Goal: Task Accomplishment & Management: Manage account settings

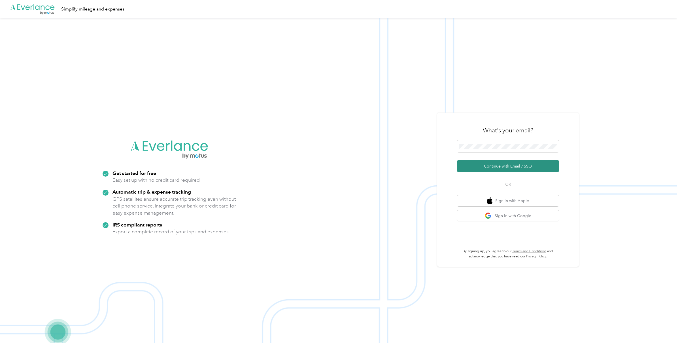
click at [501, 167] on button "Continue with Email / SSO" at bounding box center [508, 166] width 102 height 12
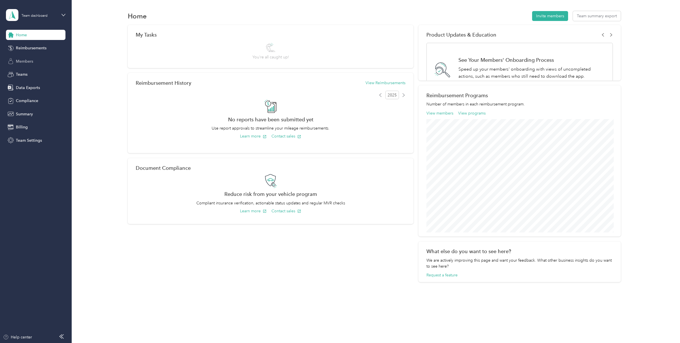
click at [23, 59] on span "Members" at bounding box center [24, 61] width 17 height 6
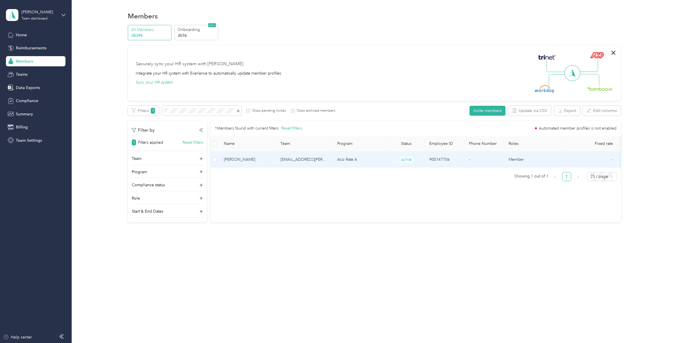
click at [256, 159] on span "[PERSON_NAME]" at bounding box center [248, 159] width 48 height 6
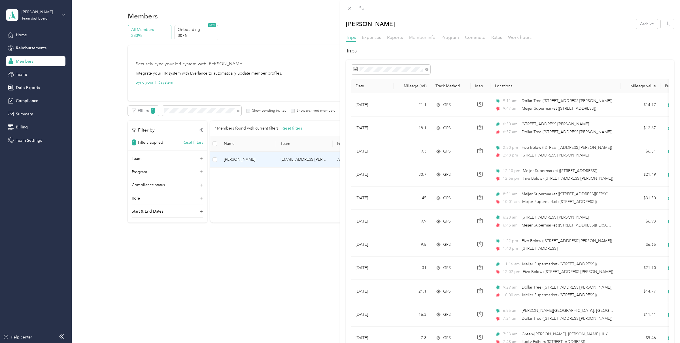
click at [427, 37] on span "Member info" at bounding box center [422, 37] width 27 height 5
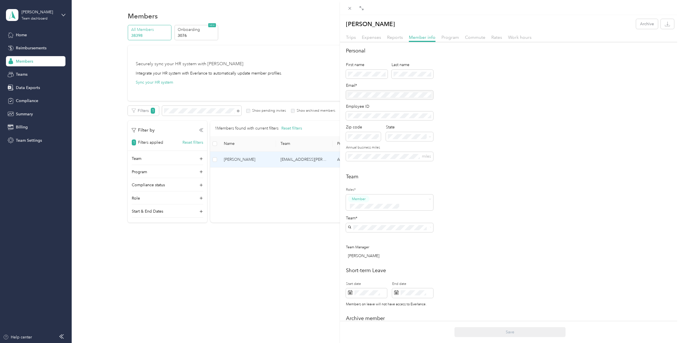
click at [386, 94] on div at bounding box center [389, 94] width 87 height 9
